Goal: Complete application form

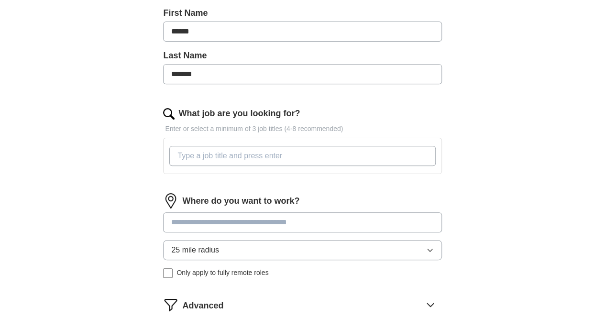
scroll to position [214, 0]
click at [246, 156] on input "What job are you looking for?" at bounding box center [302, 156] width 266 height 20
type input "s"
type input "account manager"
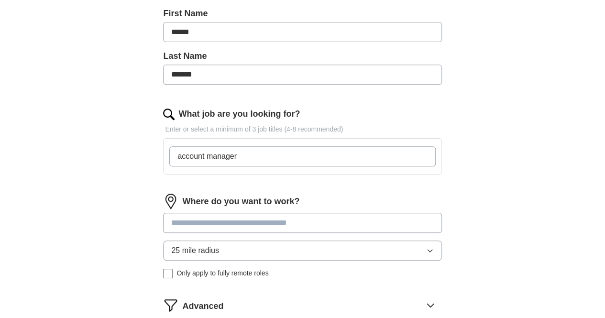
click at [265, 186] on form "Select a resume [PERSON_NAME]-s Resume.pdf [DATE] 17:28 Upload a different resu…" at bounding box center [302, 142] width 278 height 451
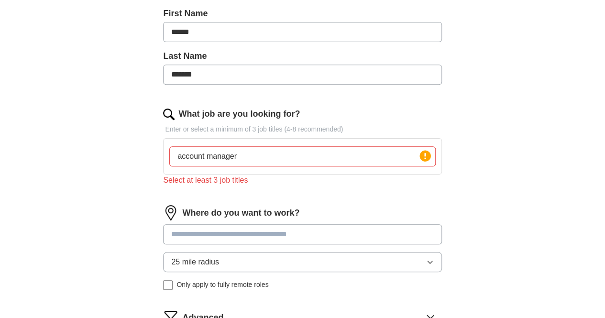
click at [275, 157] on input "account manager" at bounding box center [302, 156] width 266 height 20
click at [419, 155] on circle at bounding box center [424, 155] width 11 height 11
click at [319, 163] on input "account manager" at bounding box center [302, 156] width 266 height 20
drag, startPoint x: 299, startPoint y: 160, endPoint x: 171, endPoint y: 158, distance: 128.6
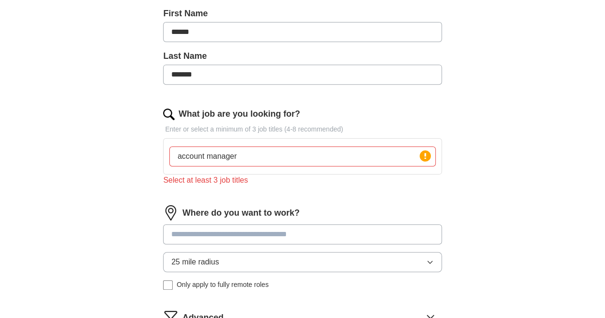
click at [171, 158] on div "Let ApplyIQ do the hard work of searching and applying for jobs. Just tell us w…" at bounding box center [302, 131] width 367 height 524
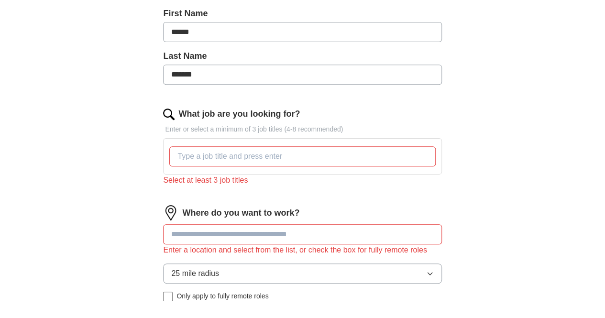
drag, startPoint x: 241, startPoint y: 222, endPoint x: 415, endPoint y: 200, distance: 175.0
click at [415, 200] on form "Select a resume [PERSON_NAME]-s Resume.pdf [DATE] 17:28 Upload a different resu…" at bounding box center [302, 154] width 278 height 474
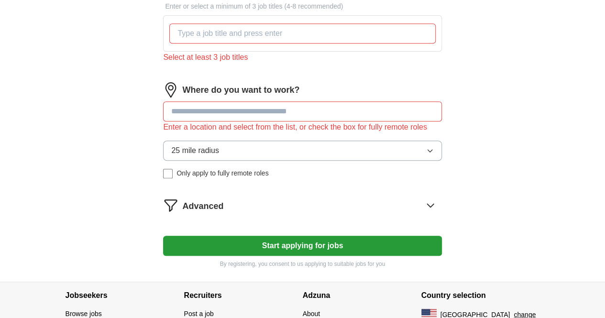
scroll to position [336, 0]
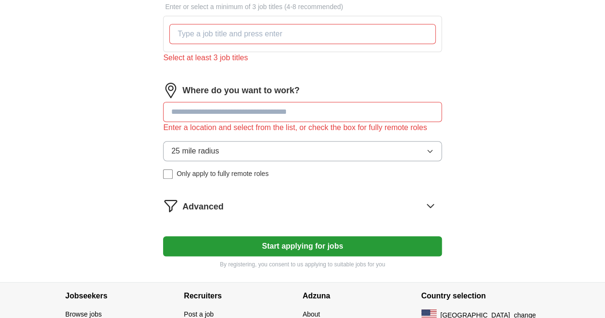
click at [264, 151] on button "25 mile radius" at bounding box center [302, 151] width 278 height 20
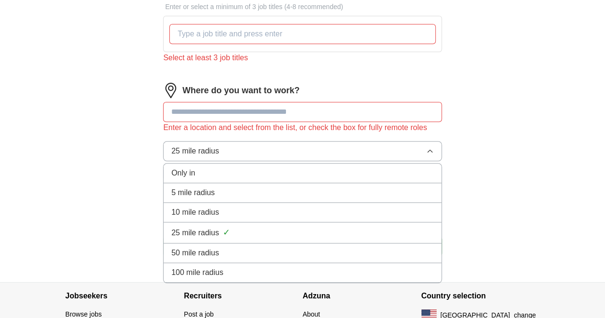
click at [271, 133] on div "Enter a location and select from the list, or check the box for fully remote ro…" at bounding box center [302, 127] width 278 height 11
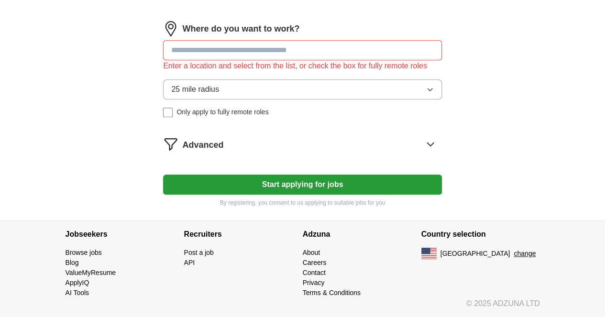
scroll to position [397, 0]
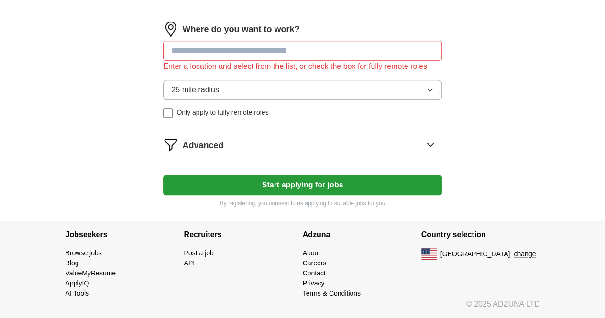
click at [265, 46] on input at bounding box center [302, 51] width 278 height 20
type input "*****"
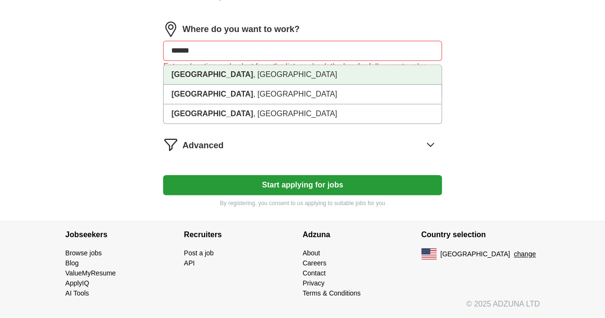
click at [264, 71] on li "[GEOGRAPHIC_DATA] , [GEOGRAPHIC_DATA]" at bounding box center [301, 75] width 277 height 20
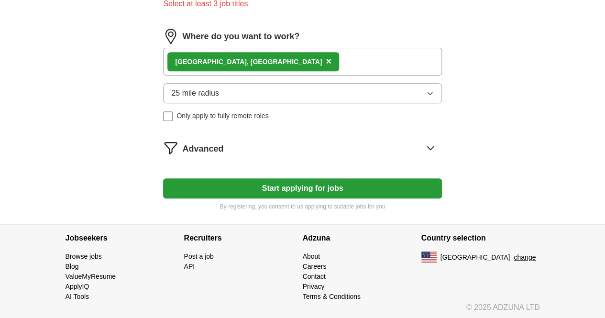
click at [290, 141] on div "Advanced" at bounding box center [311, 147] width 259 height 15
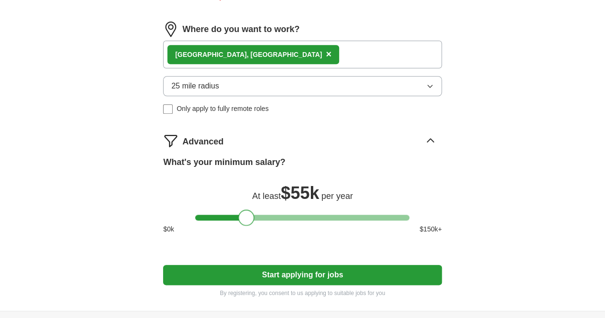
drag, startPoint x: 206, startPoint y: 212, endPoint x: 249, endPoint y: 220, distance: 43.7
click at [249, 220] on div at bounding box center [246, 217] width 16 height 16
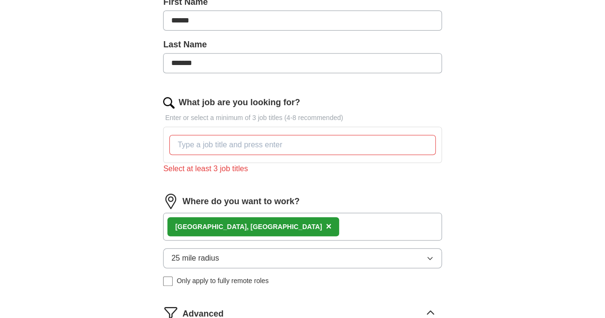
scroll to position [226, 0]
click at [353, 141] on input "What job are you looking for?" at bounding box center [302, 144] width 266 height 20
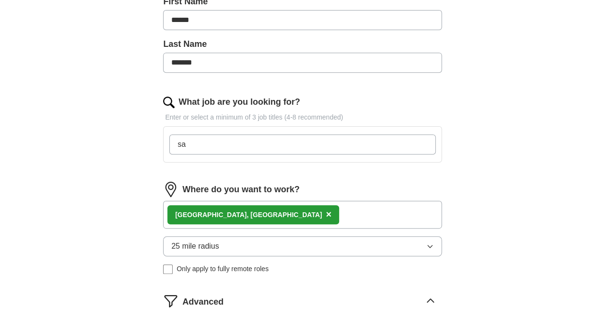
type input "s"
type input "account executive"
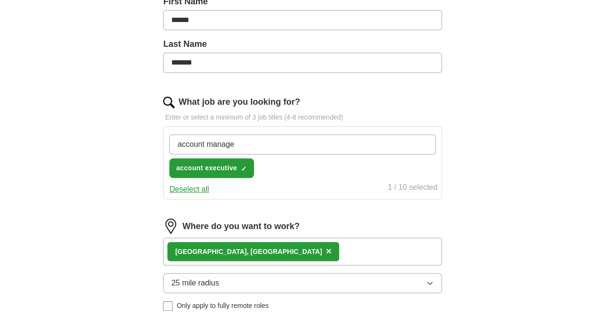
type input "account manager"
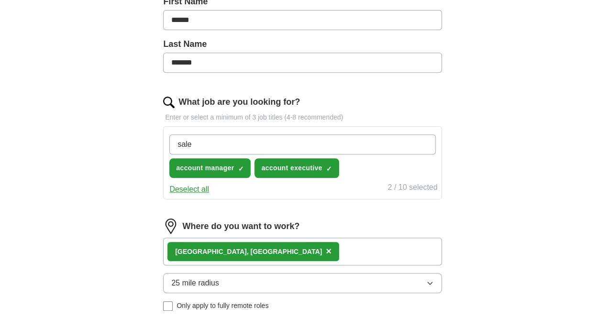
type input "sales"
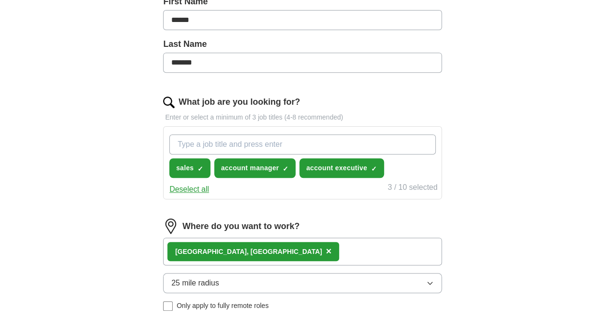
scroll to position [509, 0]
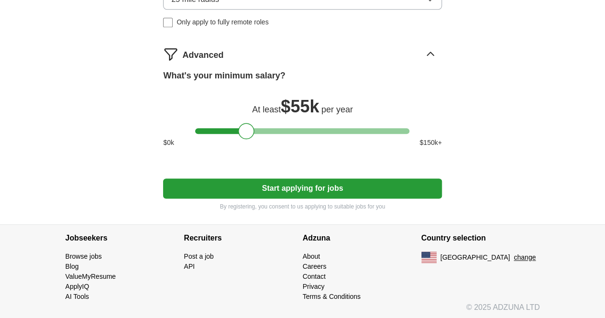
click at [331, 191] on button "Start applying for jobs" at bounding box center [302, 188] width 278 height 20
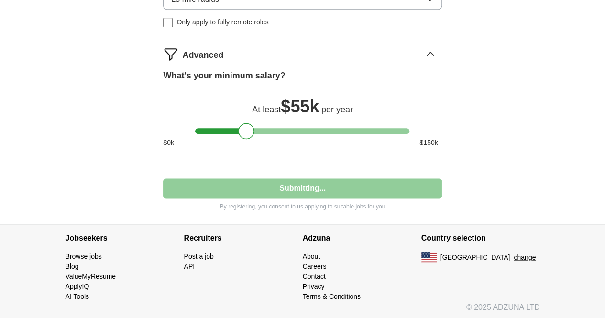
select select "**"
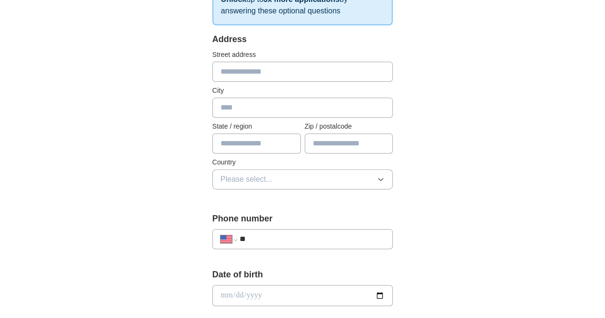
scroll to position [65, 0]
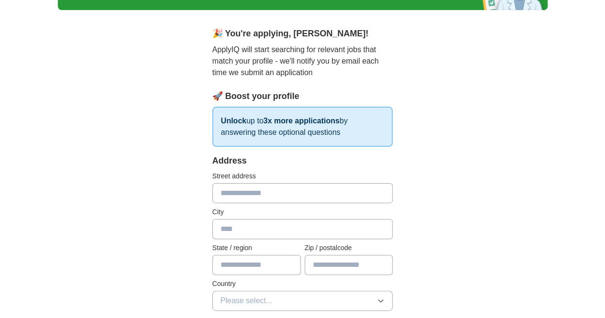
click at [279, 196] on input "text" at bounding box center [302, 193] width 181 height 20
type input "**********"
type input "******"
type input "**"
type input "*****"
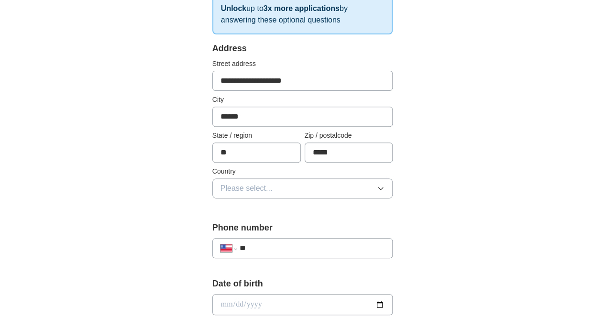
scroll to position [180, 0]
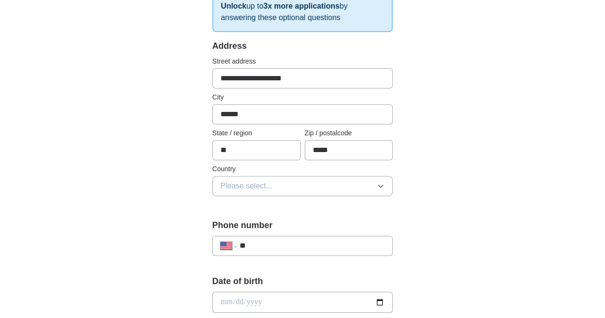
click at [271, 177] on button "Please select..." at bounding box center [302, 186] width 181 height 20
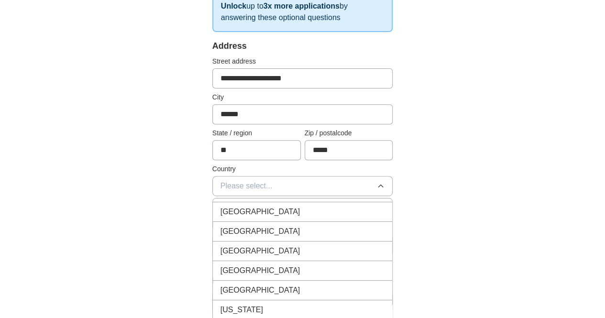
scroll to position [1, 0]
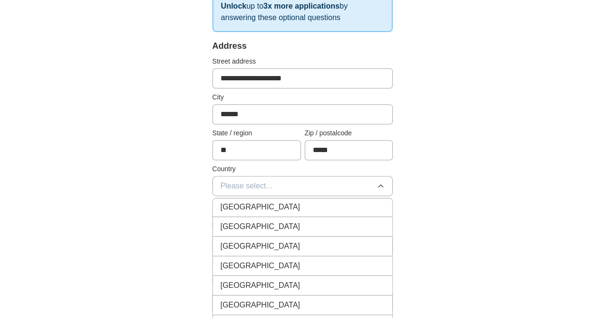
click at [271, 234] on li "[GEOGRAPHIC_DATA]" at bounding box center [303, 227] width 180 height 20
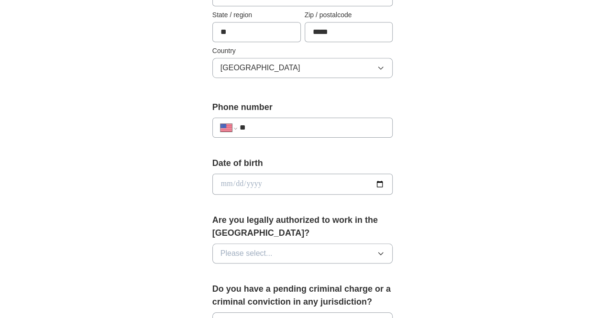
scroll to position [298, 0]
click at [393, 181] on input "date" at bounding box center [302, 183] width 181 height 21
click at [393, 184] on input "date" at bounding box center [302, 183] width 181 height 21
type input "**********"
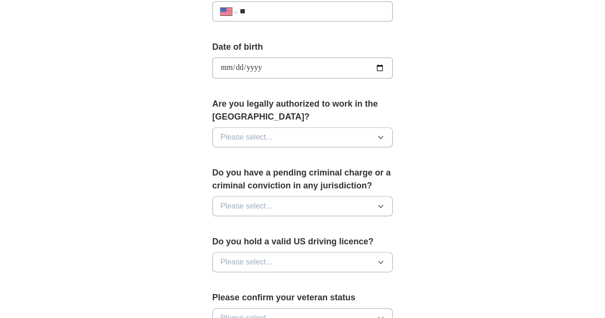
click at [381, 127] on button "Please select..." at bounding box center [302, 137] width 181 height 20
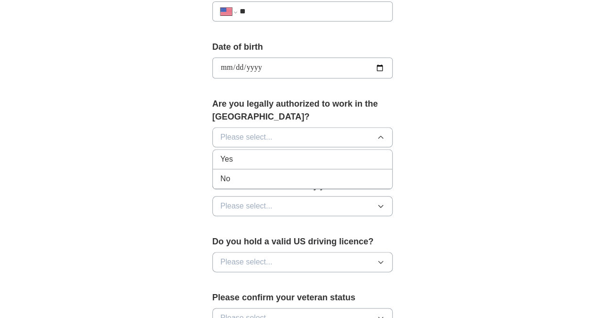
click at [358, 173] on div "No" at bounding box center [302, 178] width 164 height 11
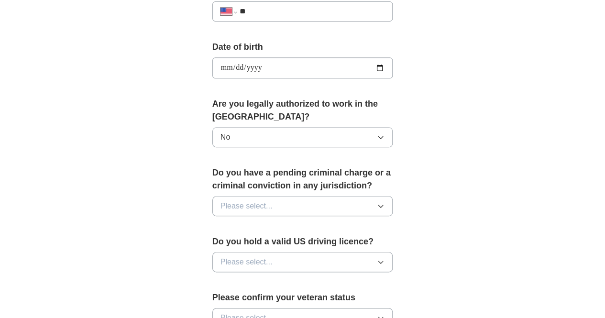
click at [356, 110] on div "Are you legally authorized to work in the [GEOGRAPHIC_DATA]? No" at bounding box center [302, 126] width 181 height 57
click at [384, 65] on input "**********" at bounding box center [302, 67] width 181 height 21
click at [393, 65] on input "**********" at bounding box center [302, 67] width 181 height 21
click at [361, 65] on input "**********" at bounding box center [302, 67] width 181 height 21
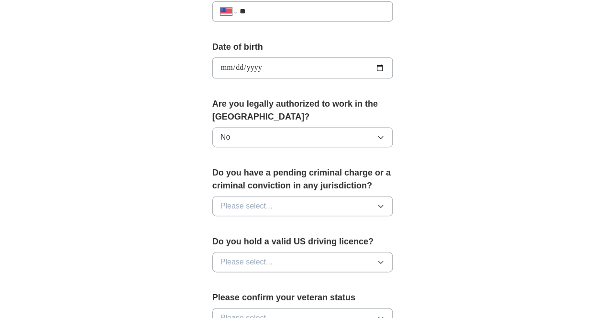
type input "**********"
click at [362, 127] on button "No" at bounding box center [302, 137] width 181 height 20
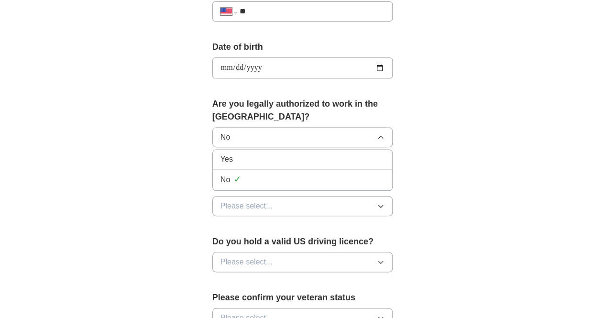
click at [358, 153] on div "Yes" at bounding box center [302, 158] width 164 height 11
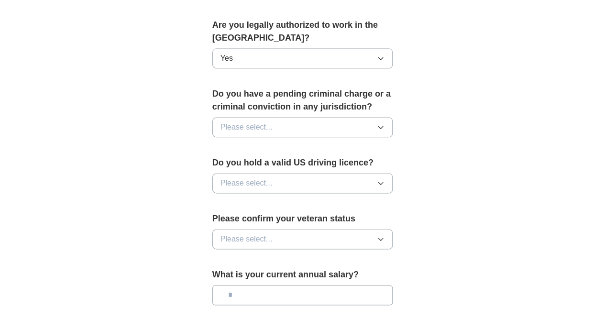
scroll to position [492, 0]
click at [344, 118] on button "Please select..." at bounding box center [302, 128] width 181 height 20
click at [327, 160] on li "No" at bounding box center [303, 170] width 180 height 20
click at [325, 174] on button "Please select..." at bounding box center [302, 184] width 181 height 20
click at [326, 200] on div "Yes" at bounding box center [302, 205] width 164 height 11
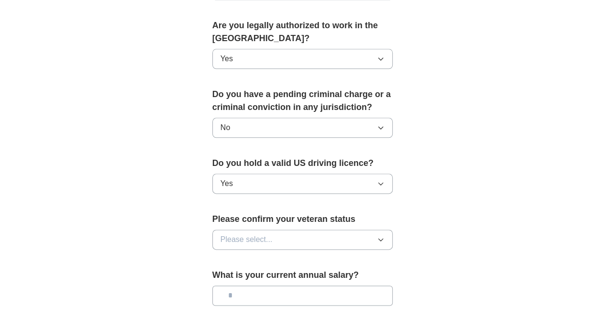
scroll to position [580, 0]
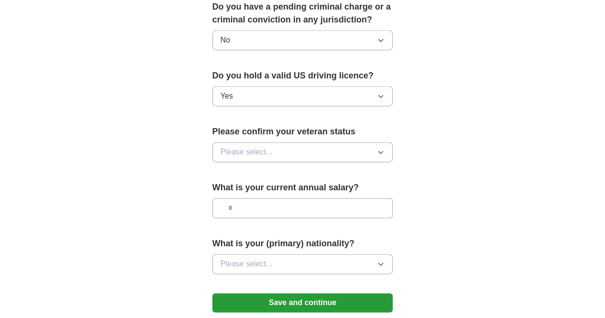
click at [322, 146] on div "Please confirm your veteran status Please select..." at bounding box center [302, 147] width 181 height 44
click at [320, 142] on button "Please select..." at bounding box center [302, 152] width 181 height 20
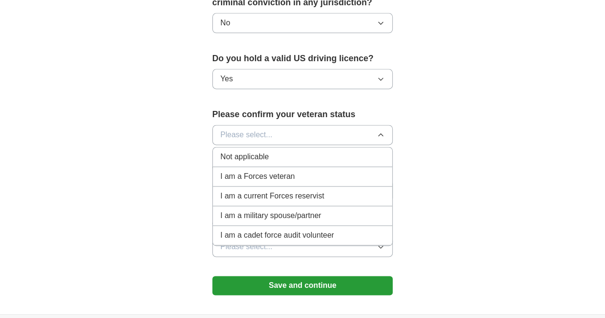
scroll to position [597, 0]
click at [334, 147] on li "Not applicable" at bounding box center [303, 157] width 180 height 20
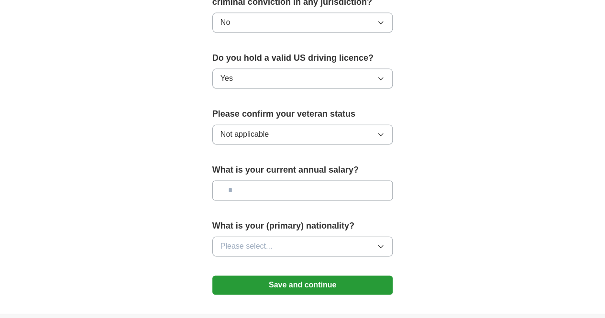
click at [324, 180] on input "text" at bounding box center [302, 190] width 181 height 20
type input "*******"
click at [331, 236] on button "Please select..." at bounding box center [302, 246] width 181 height 20
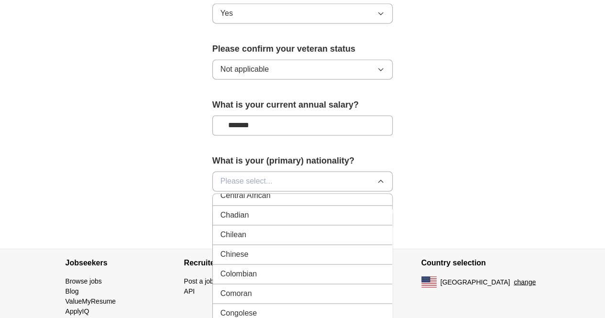
scroll to position [839, 0]
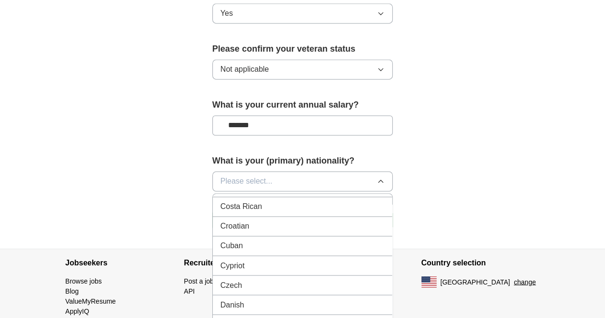
click at [337, 171] on button "Please select..." at bounding box center [302, 181] width 181 height 20
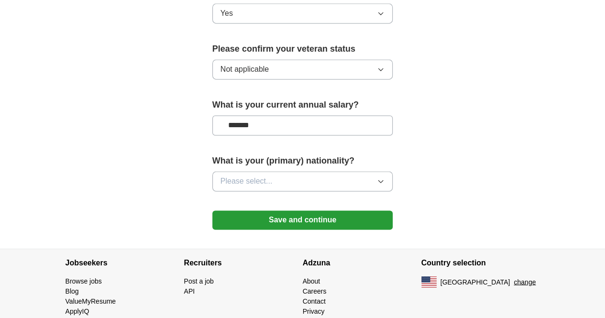
click at [337, 171] on button "Please select..." at bounding box center [302, 181] width 181 height 20
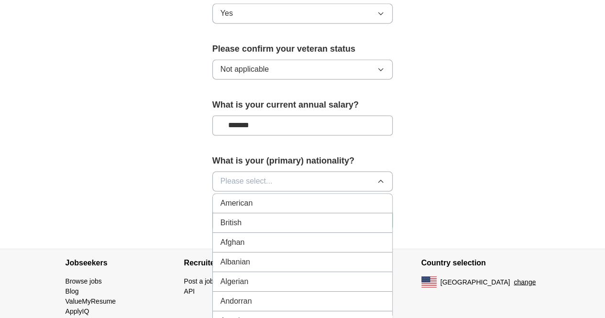
click at [339, 197] on div "American" at bounding box center [302, 202] width 164 height 11
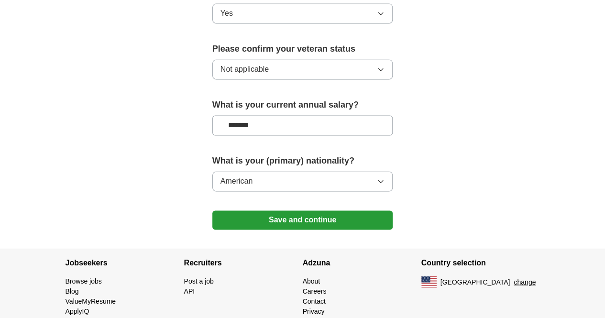
click at [340, 210] on button "Save and continue" at bounding box center [302, 219] width 181 height 19
